Goal: Transaction & Acquisition: Purchase product/service

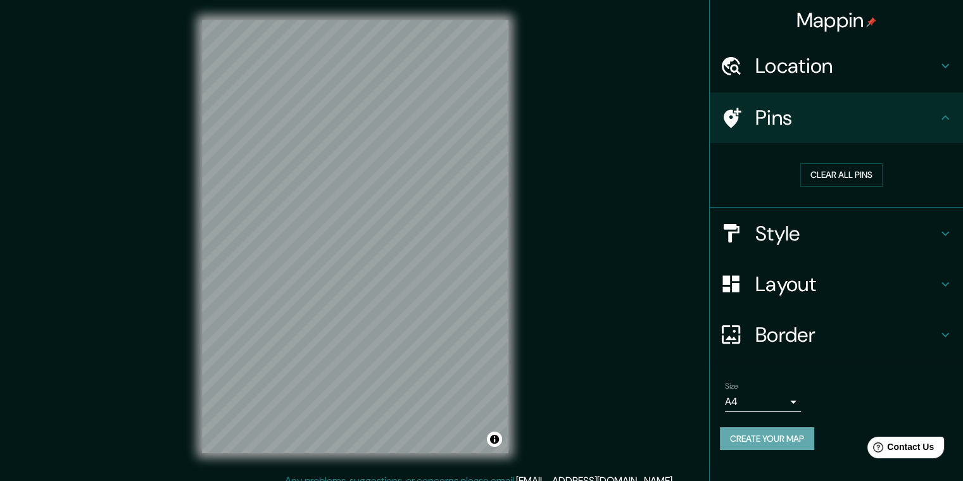
click at [808, 428] on button "Create your map" at bounding box center [767, 438] width 94 height 23
